Goal: Book appointment/travel/reservation

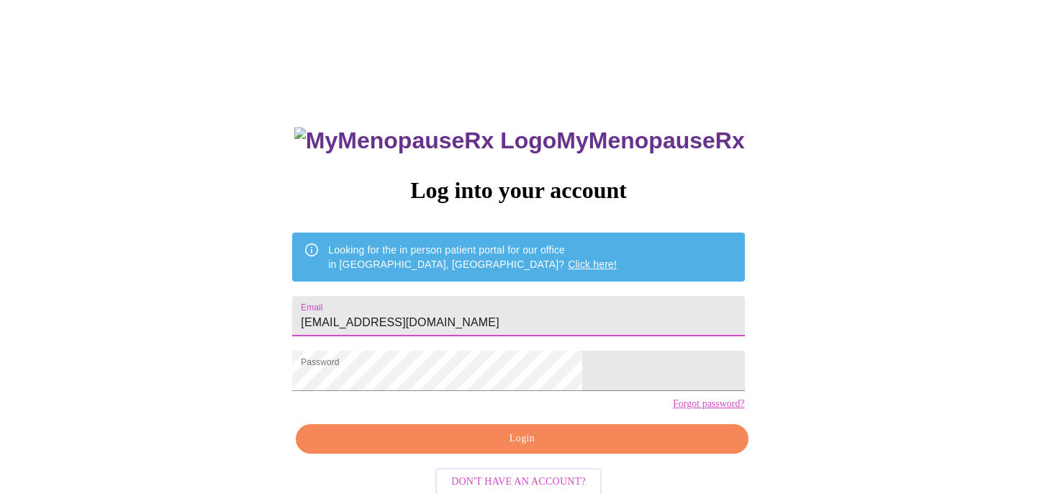
click at [563, 448] on span "Login" at bounding box center [521, 439] width 419 height 18
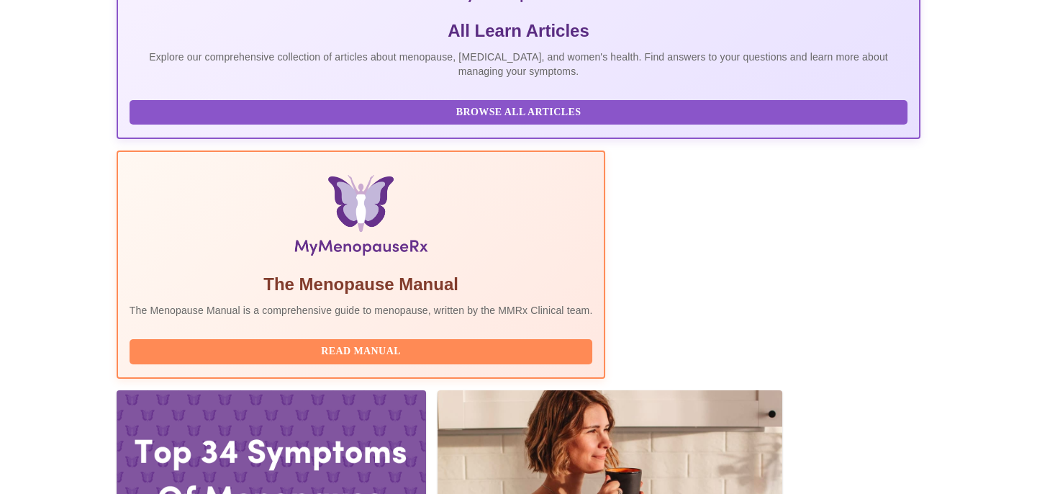
scroll to position [455, 0]
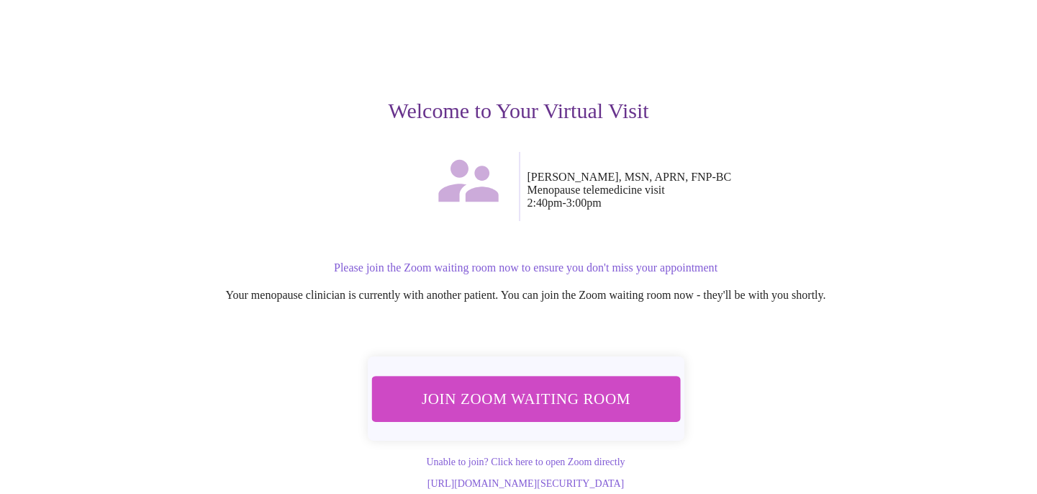
scroll to position [107, 0]
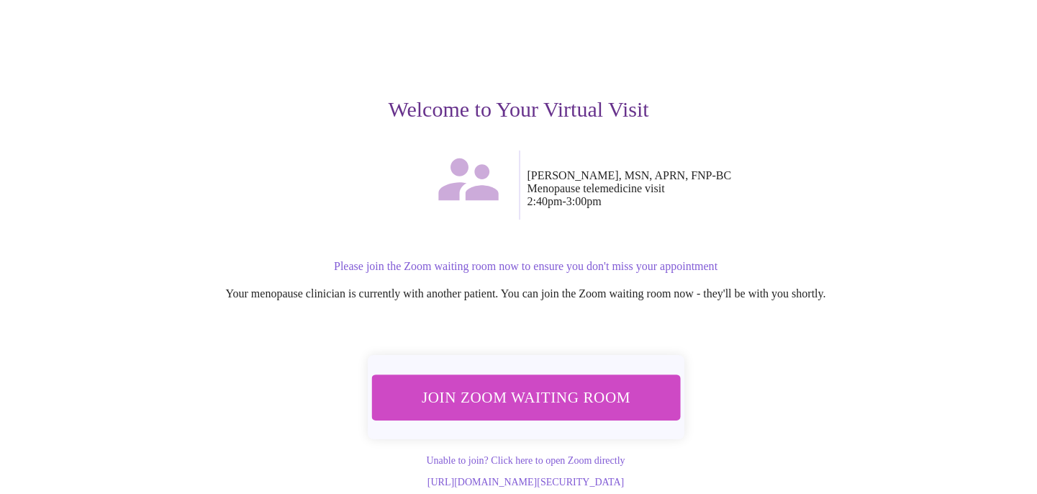
click at [571, 394] on button "Join Zoom Waiting Room" at bounding box center [526, 396] width 320 height 47
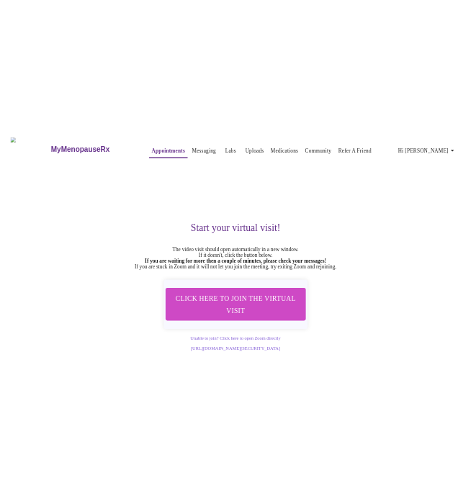
scroll to position [19, 0]
